Goal: Task Accomplishment & Management: Use online tool/utility

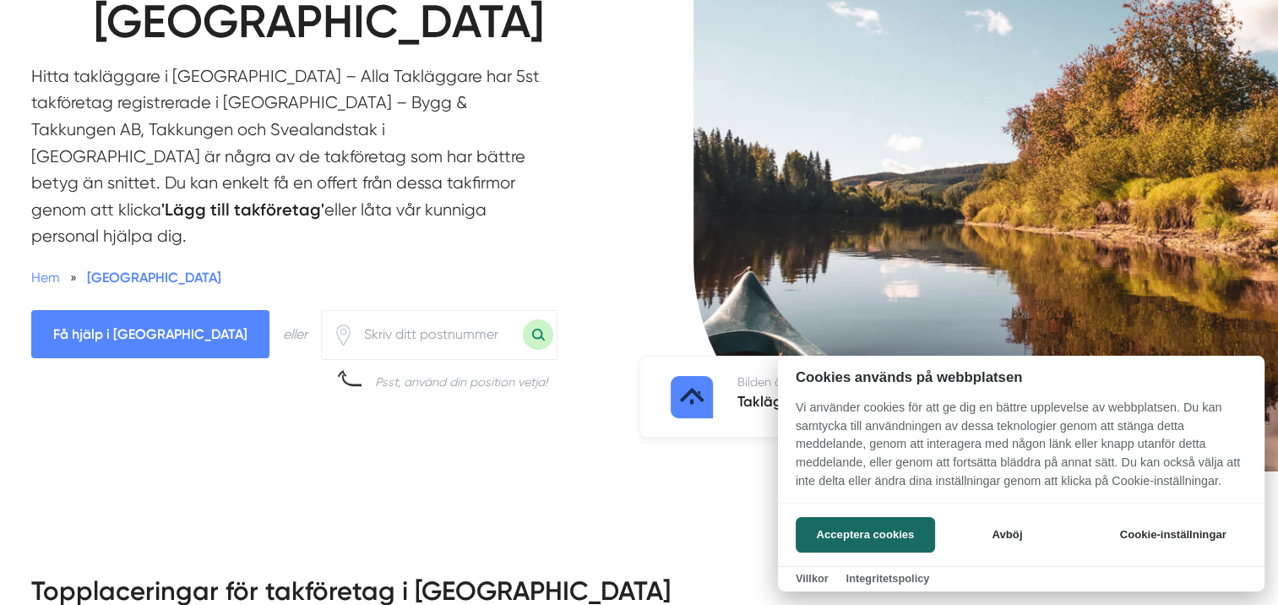
scroll to position [253, 0]
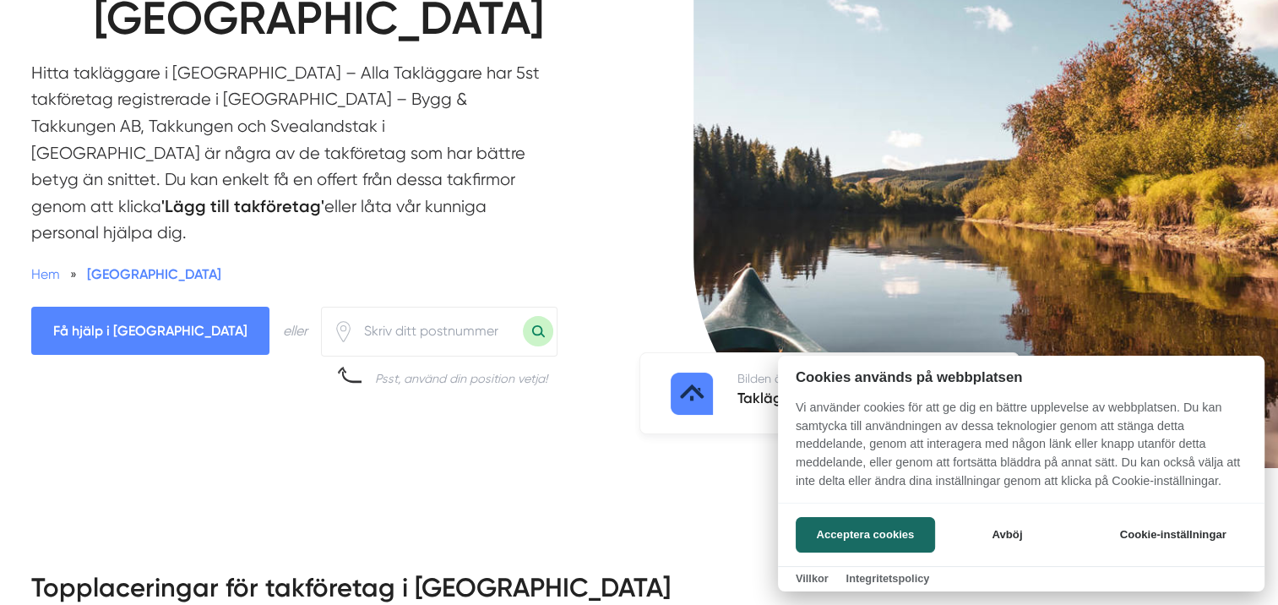
click at [364, 242] on div at bounding box center [639, 302] width 1278 height 605
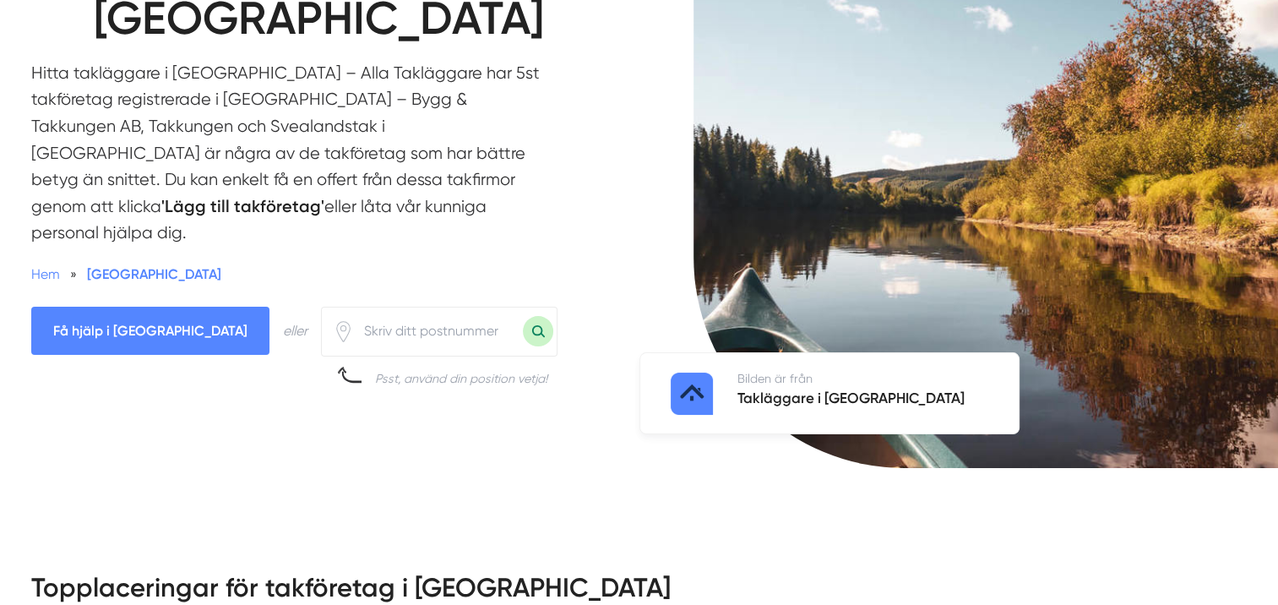
click at [354, 312] on input "number" at bounding box center [438, 331] width 169 height 39
type input "68532"
click at [523, 316] on button "Sök med postnummer" at bounding box center [538, 331] width 30 height 30
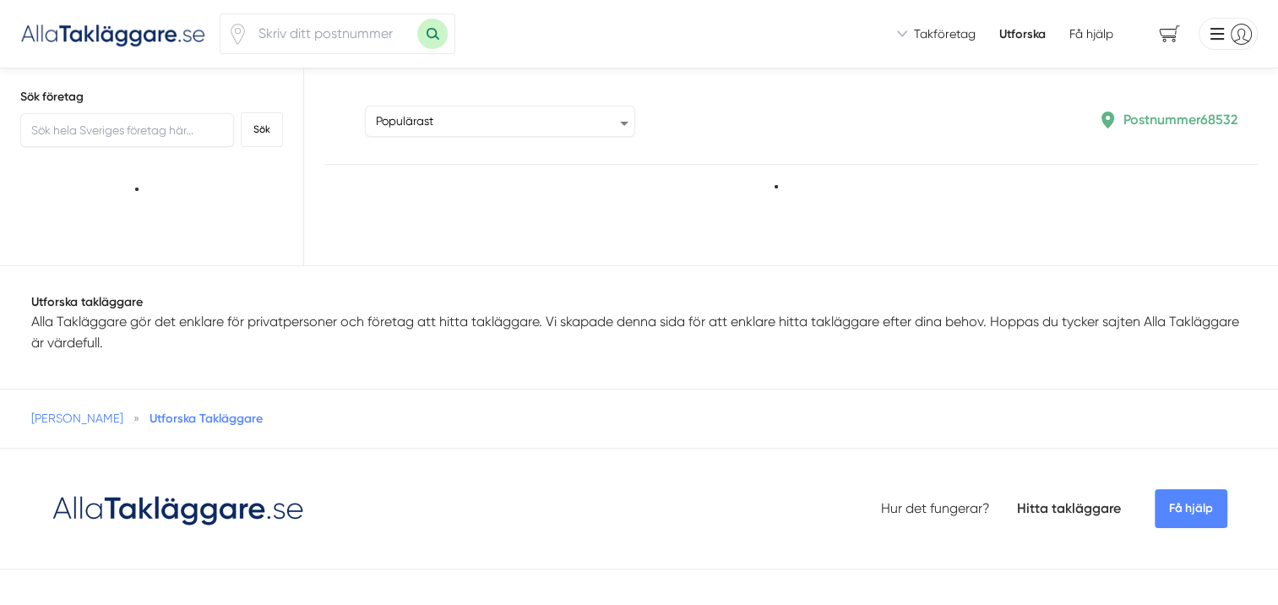
type input "68532"
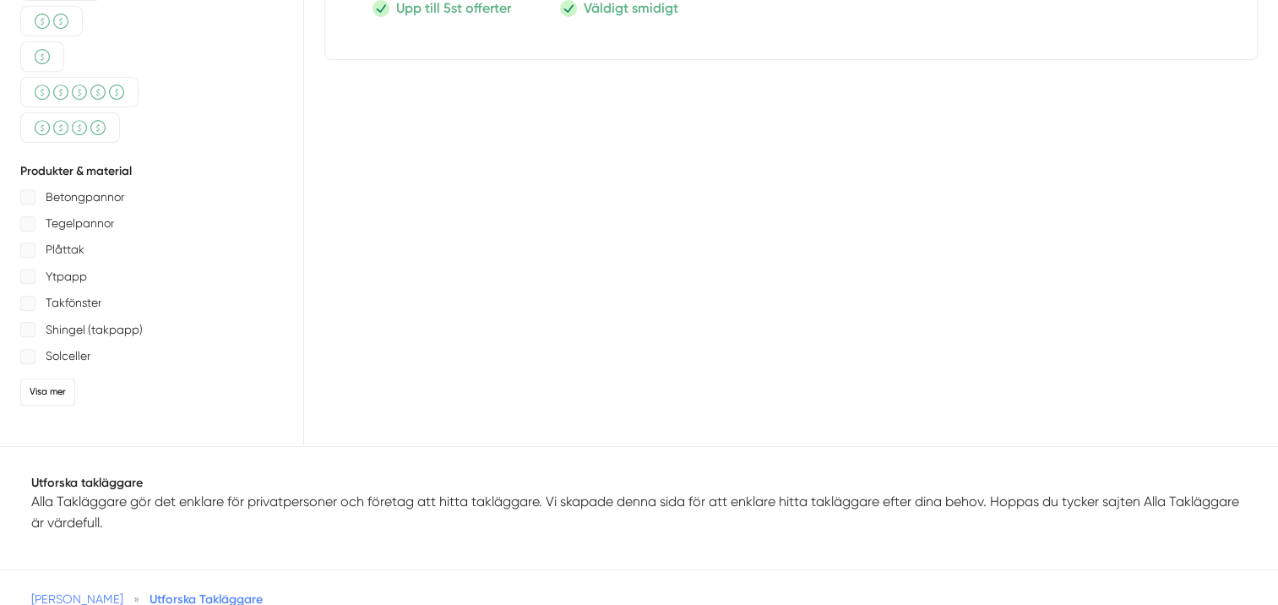
scroll to position [760, 0]
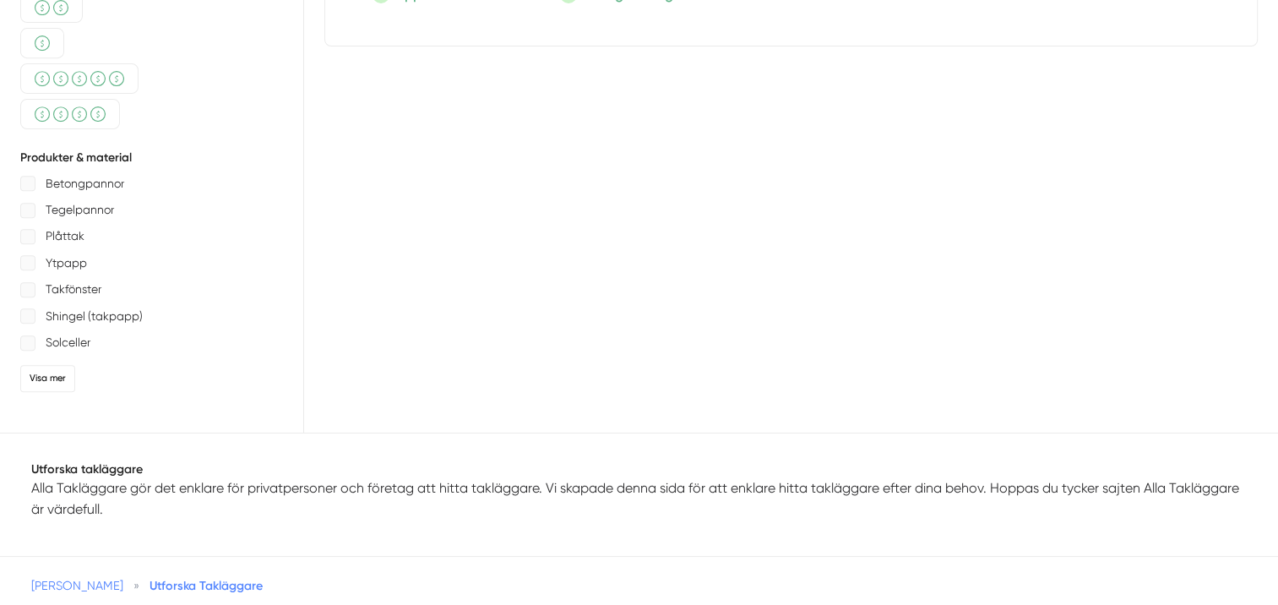
click at [74, 261] on p "Ytpapp" at bounding box center [66, 263] width 41 height 21
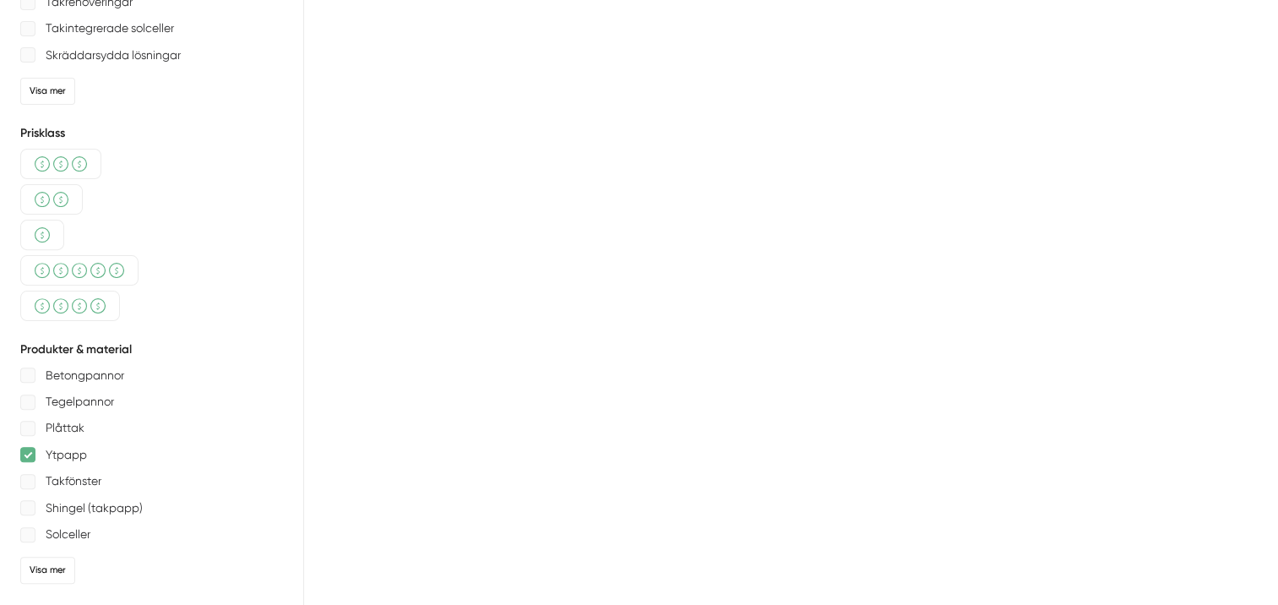
scroll to position [338, 0]
